Goal: Information Seeking & Learning: Learn about a topic

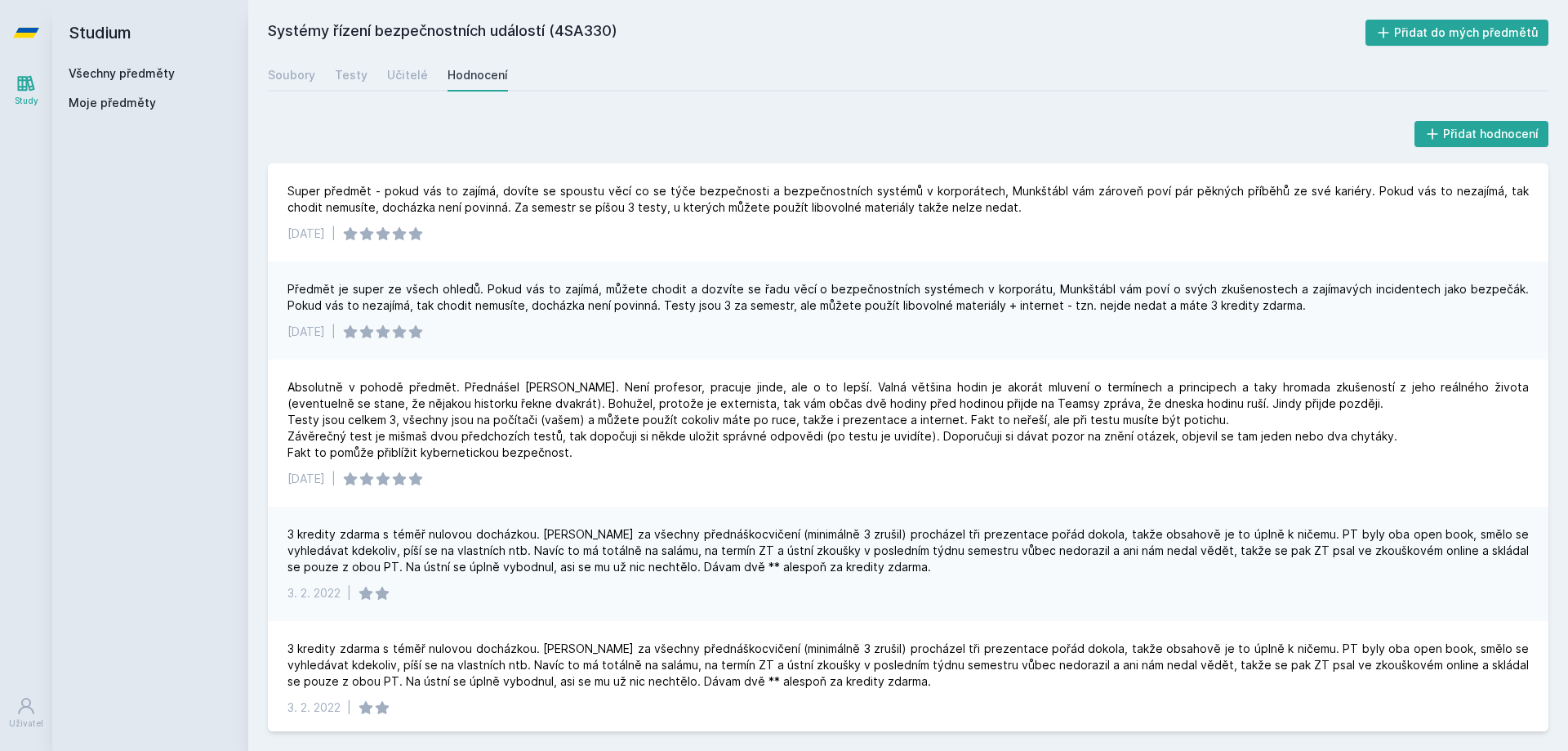
scroll to position [82, 0]
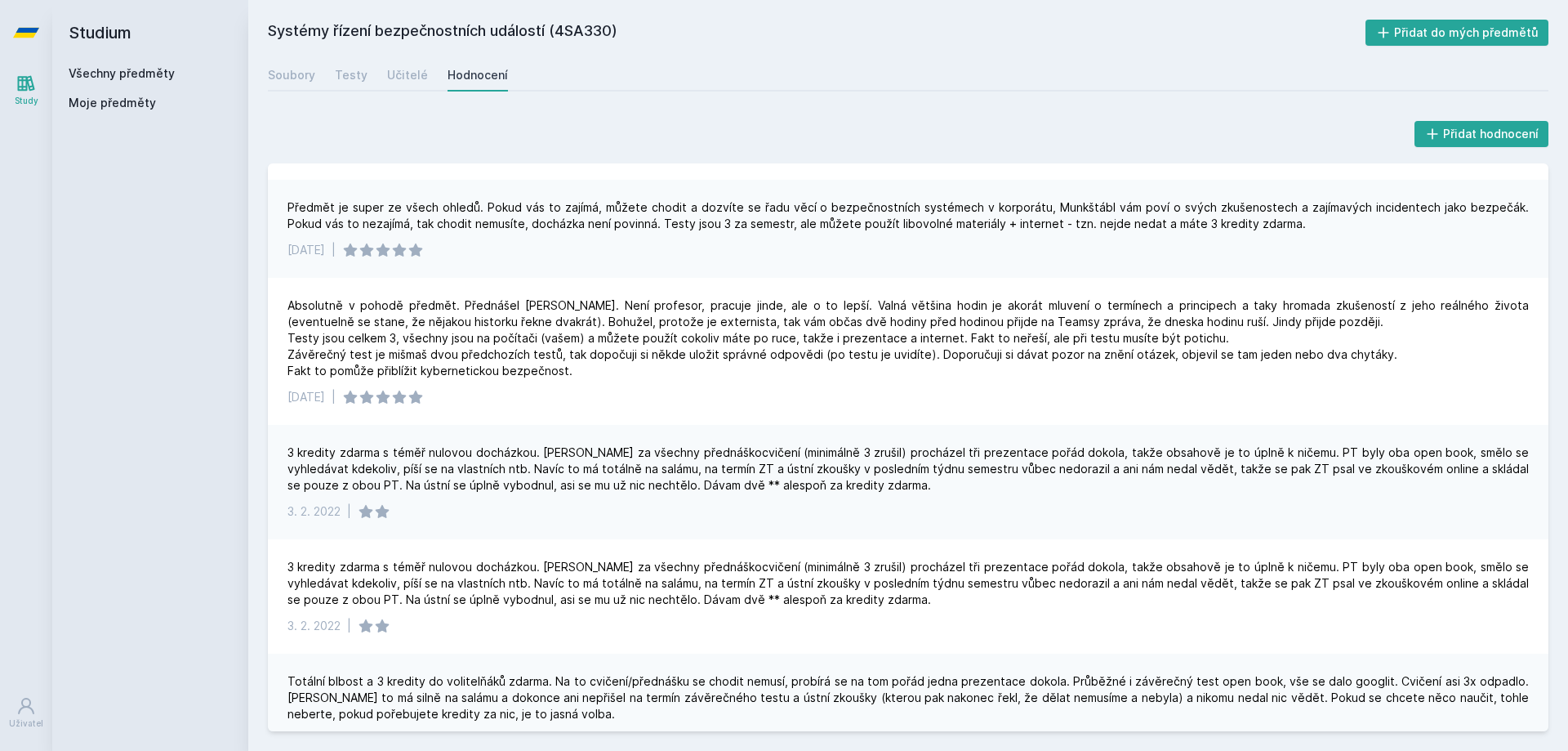
click at [97, 72] on link "Všechny předměty" at bounding box center [122, 73] width 106 height 14
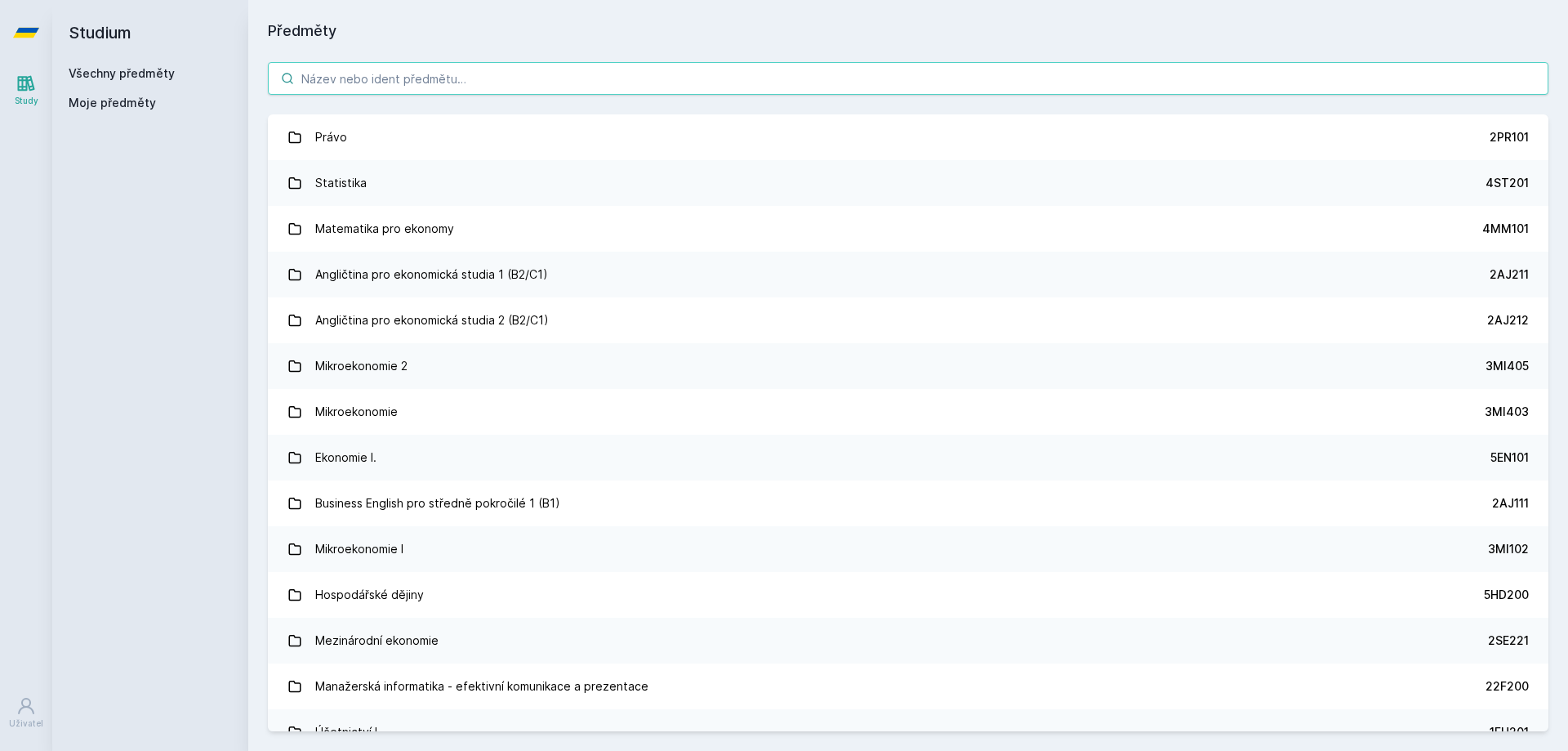
click at [412, 79] on input "search" at bounding box center [908, 78] width 1280 height 32
paste input "4SA526"
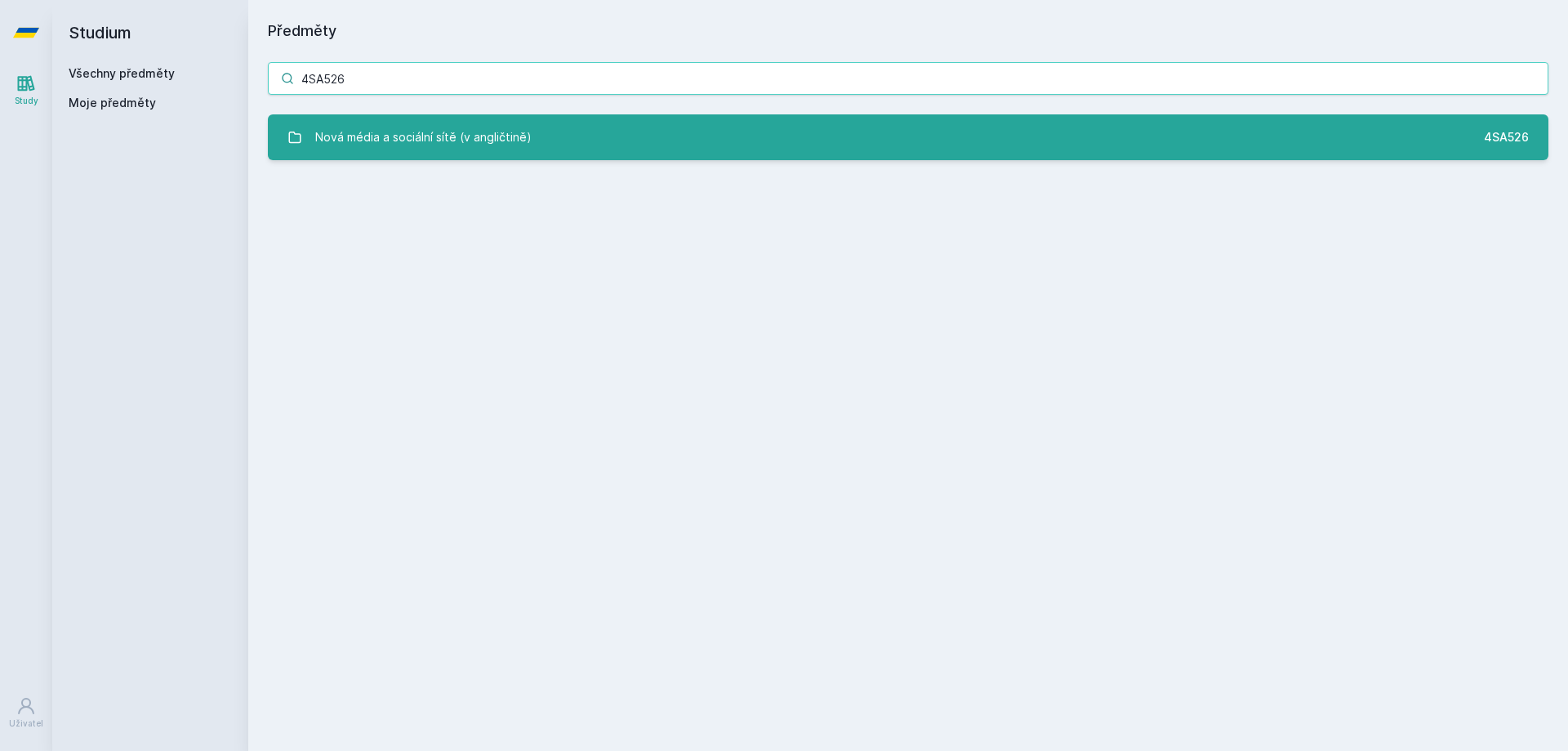
type input "4SA526"
click at [398, 120] on link "Nová média a sociální sítě (v angličtině) 4SA526" at bounding box center [908, 137] width 1280 height 45
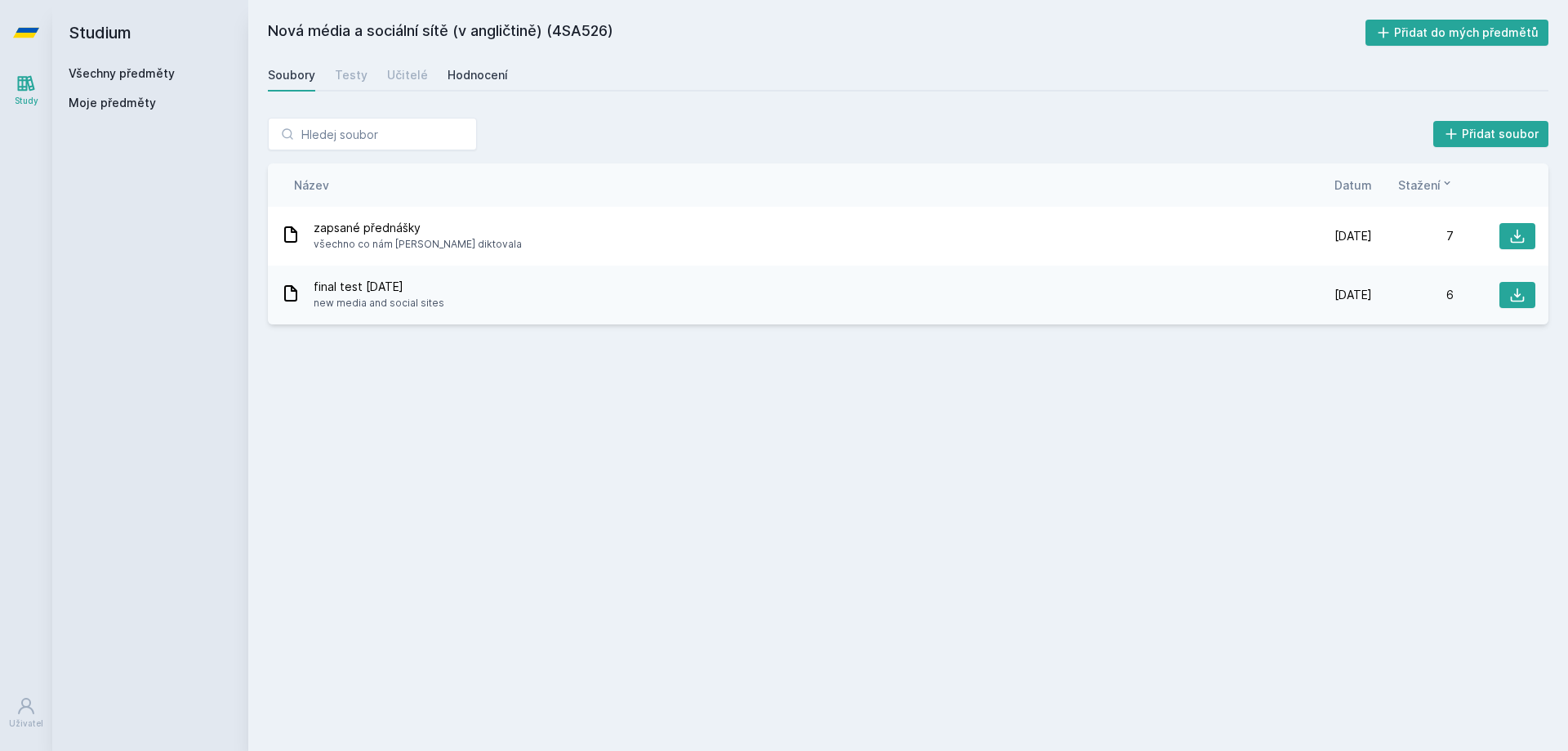
click at [458, 76] on div "Hodnocení" at bounding box center [477, 75] width 60 height 17
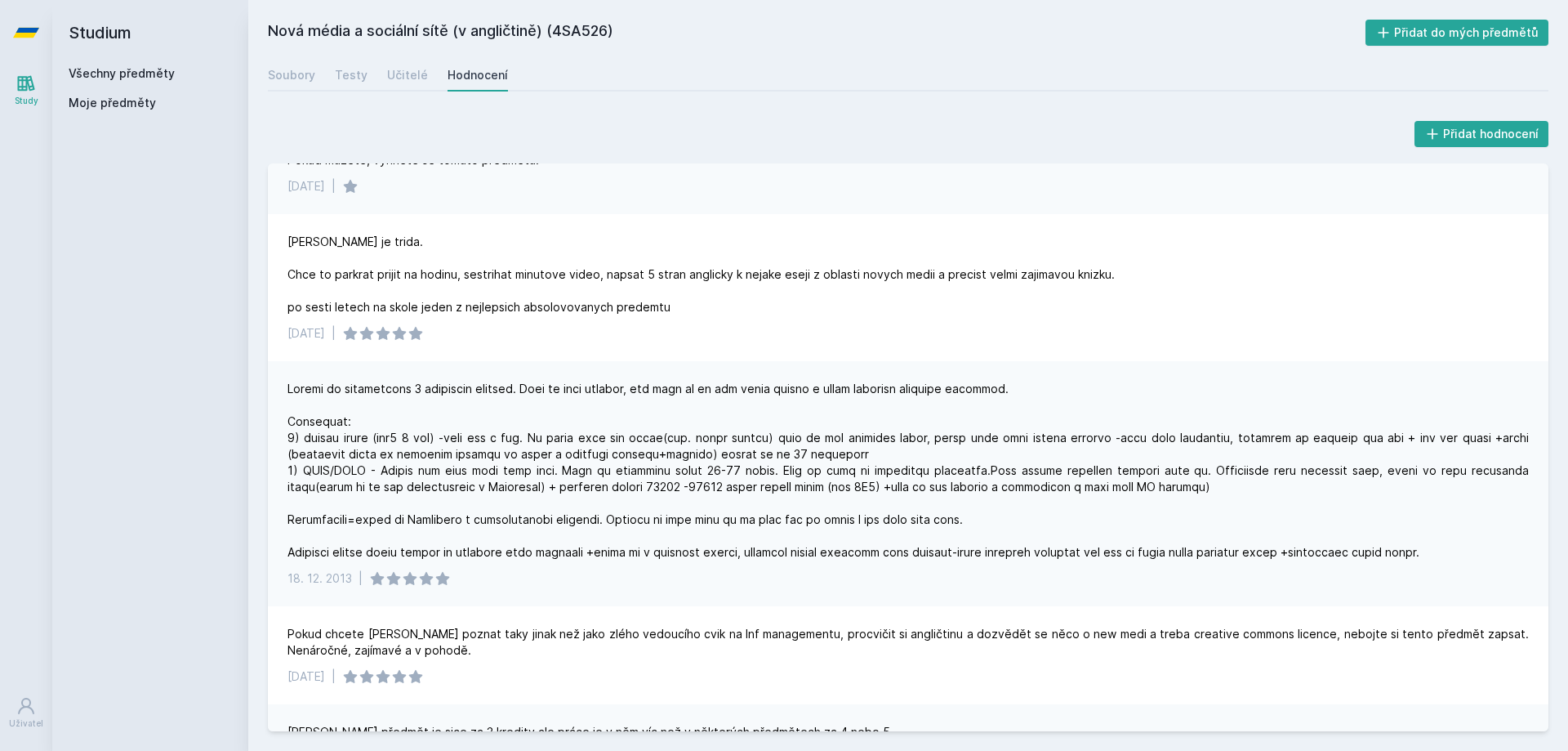
scroll to position [245, 0]
